Goal: Task Accomplishment & Management: Manage account settings

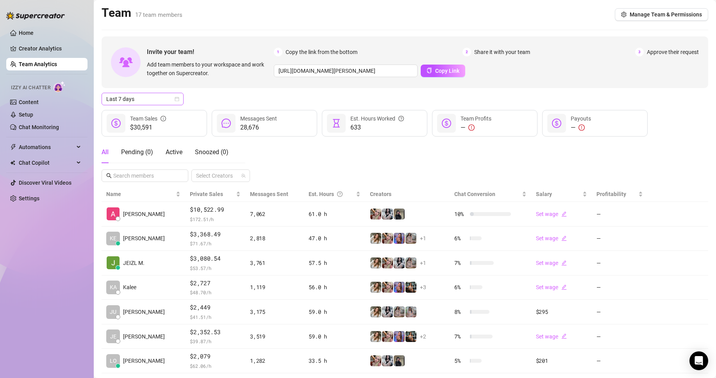
click at [144, 97] on span "Last 7 days" at bounding box center [142, 99] width 73 height 12
click at [157, 164] on div "Custom date" at bounding box center [143, 164] width 70 height 9
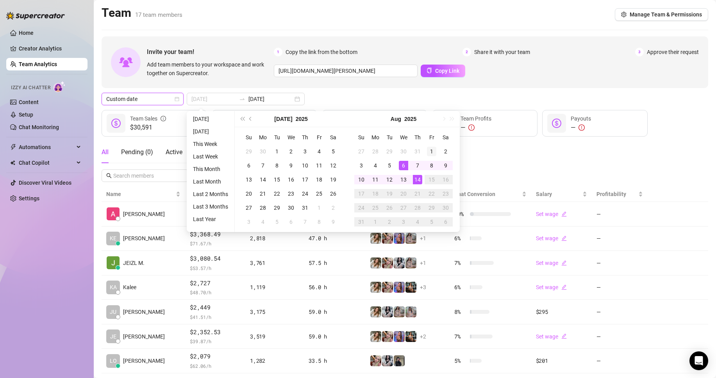
type input "[DATE]"
click at [434, 150] on div "1" at bounding box center [431, 151] width 9 height 9
type input "[DATE]"
click at [420, 181] on div "14" at bounding box center [417, 179] width 9 height 9
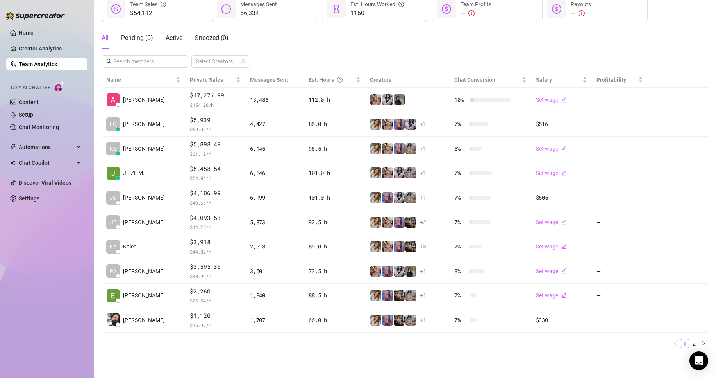
scroll to position [114, 0]
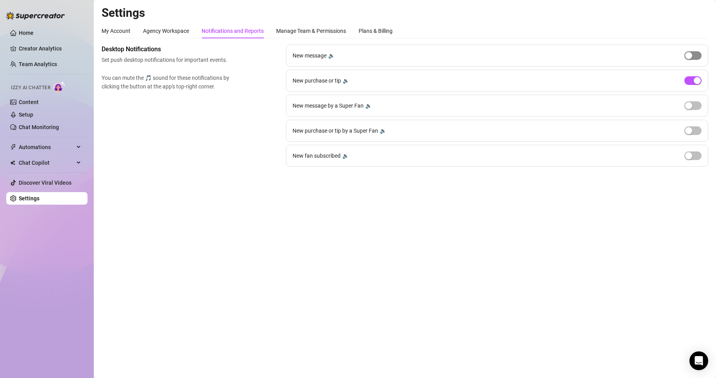
click at [689, 55] on div "button" at bounding box center [688, 55] width 7 height 7
click at [693, 57] on button "button" at bounding box center [693, 55] width 17 height 9
click at [692, 80] on span "button" at bounding box center [693, 80] width 17 height 9
click at [692, 80] on button "button" at bounding box center [693, 80] width 17 height 9
click at [33, 111] on link "Setup" at bounding box center [26, 114] width 14 height 6
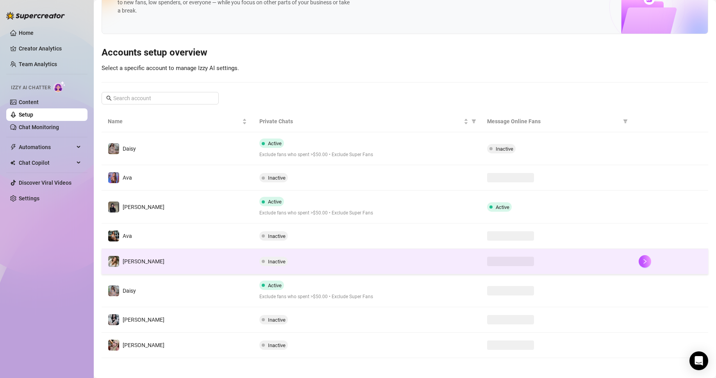
scroll to position [43, 0]
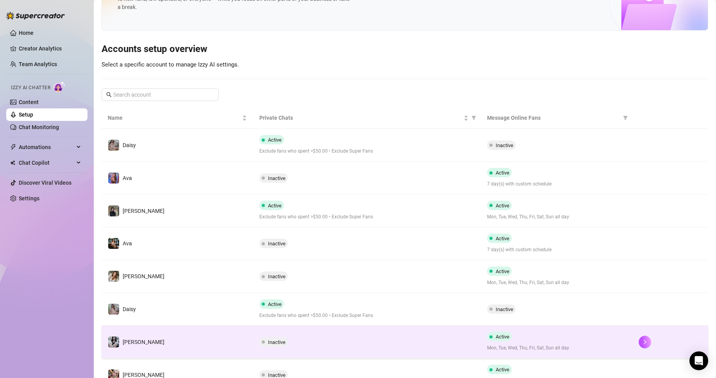
click at [378, 339] on div "Inactive" at bounding box center [366, 341] width 215 height 9
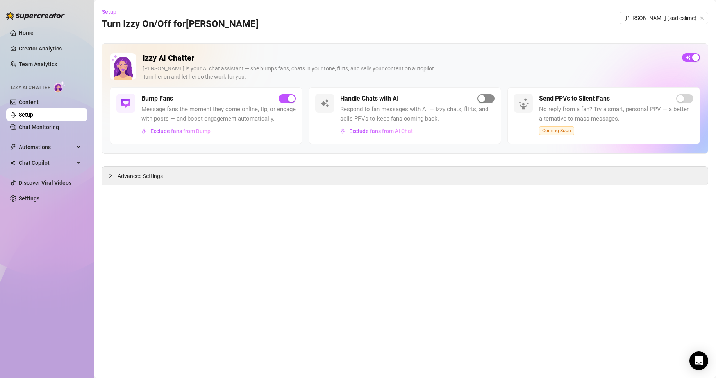
click at [481, 101] on div "button" at bounding box center [481, 98] width 7 height 7
click at [485, 97] on span "button" at bounding box center [486, 98] width 17 height 9
